Goal: Transaction & Acquisition: Subscribe to service/newsletter

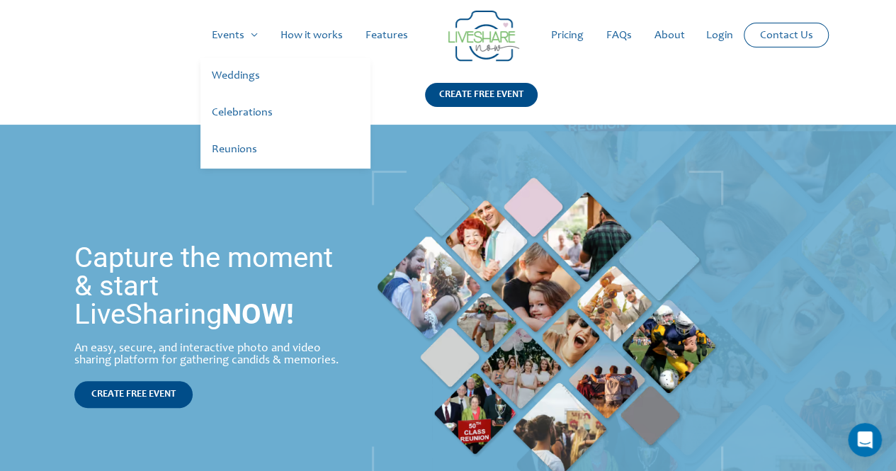
click at [239, 105] on link "Celebrations" at bounding box center [285, 113] width 170 height 37
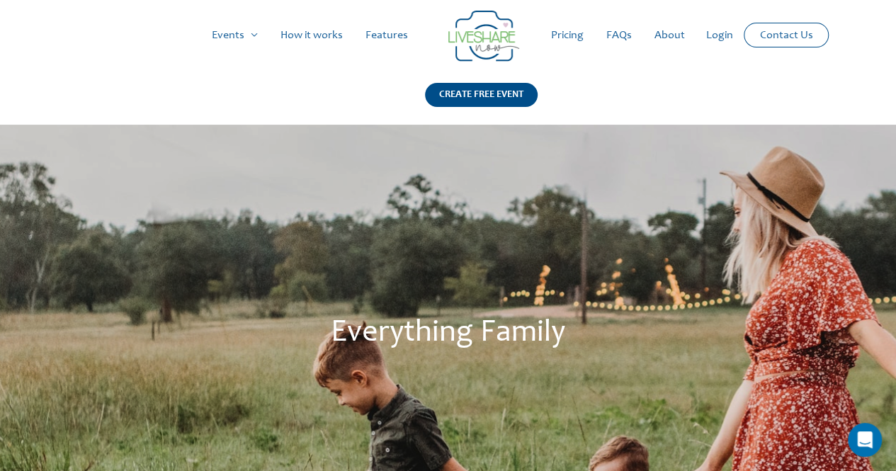
click at [326, 35] on link "How it works" at bounding box center [311, 35] width 85 height 45
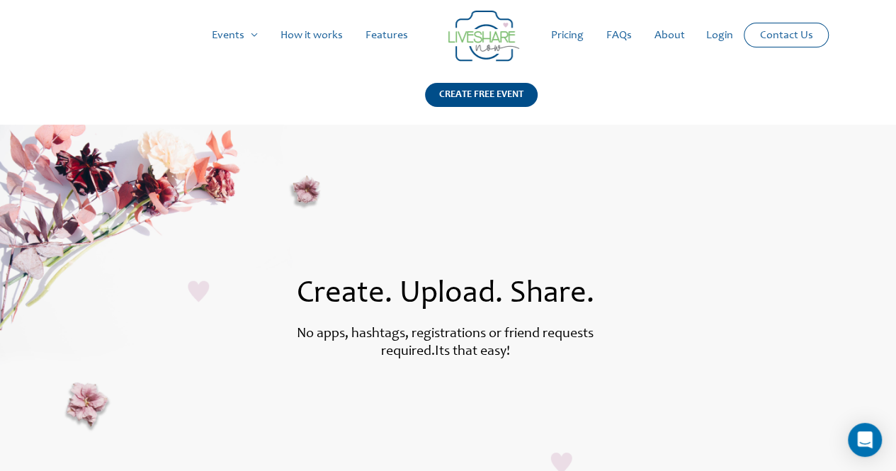
click at [561, 32] on link "Pricing" at bounding box center [566, 35] width 55 height 45
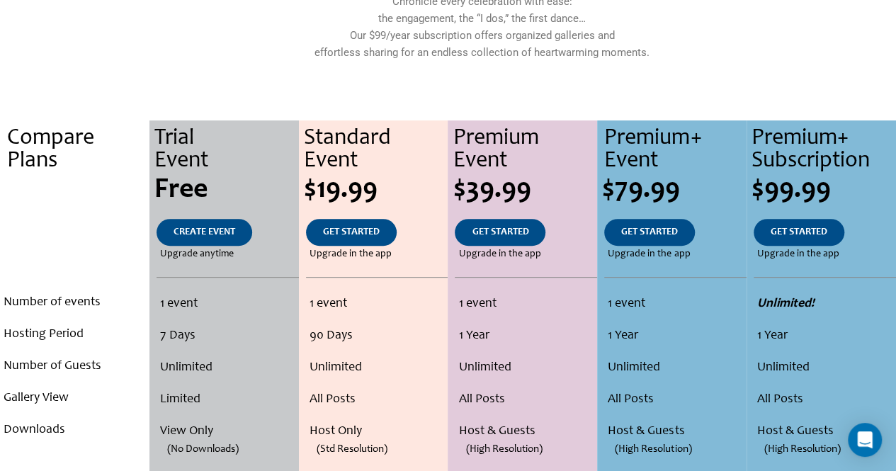
scroll to position [425, 0]
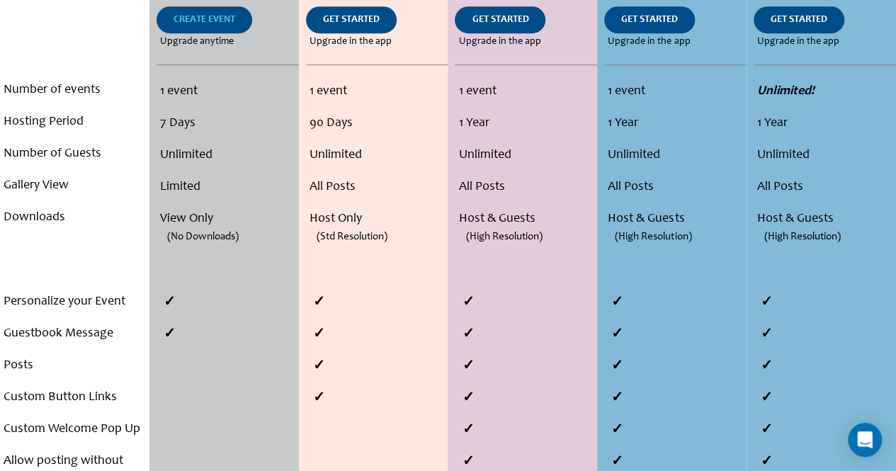
click at [200, 18] on span "CREATE EVENT" at bounding box center [204, 20] width 62 height 10
